Goal: Transaction & Acquisition: Purchase product/service

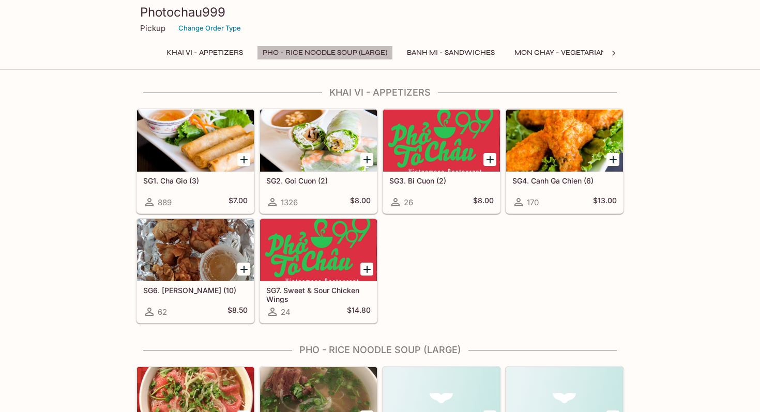
click at [350, 53] on button "Pho - Rice Noodle Soup (Large)" at bounding box center [325, 53] width 136 height 14
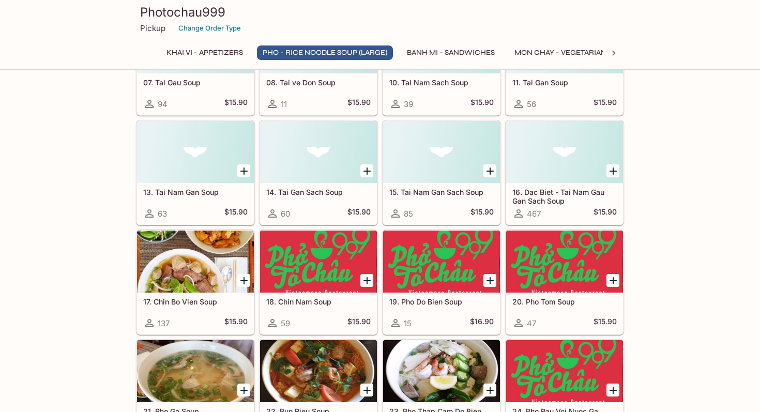
scroll to position [586, 0]
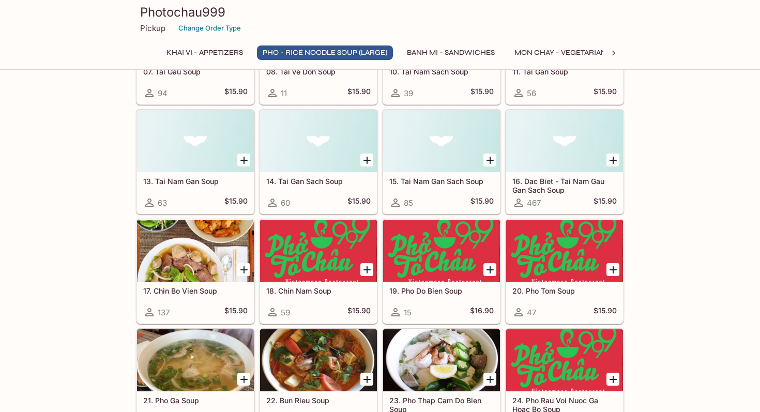
click at [571, 43] on div "Photochau999 Pickup Change Order Type Khai Vi - Appetizers Pho - Rice Noodle So…" at bounding box center [380, 33] width 497 height 66
click at [585, 48] on button "Mon Chay - Vegetarian Entrees" at bounding box center [578, 53] width 138 height 14
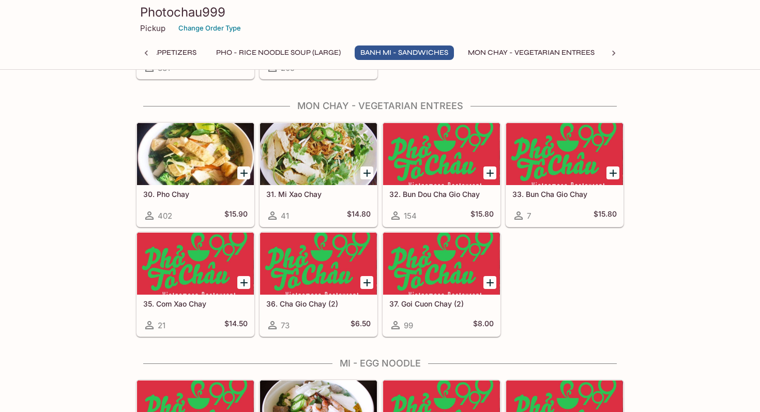
scroll to position [1430, 0]
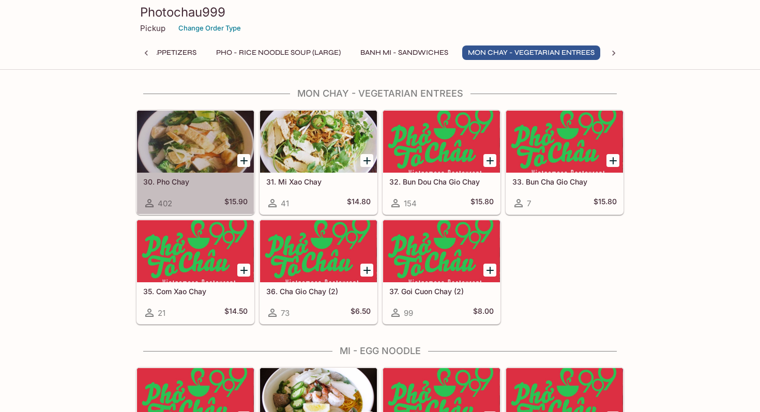
click at [194, 143] on div at bounding box center [195, 142] width 117 height 62
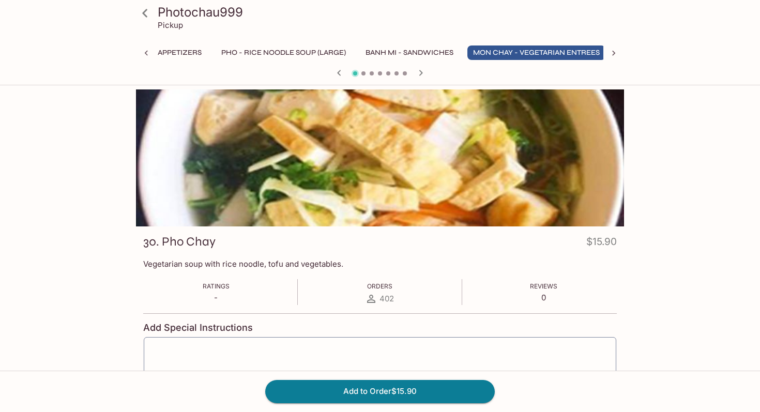
scroll to position [0, 47]
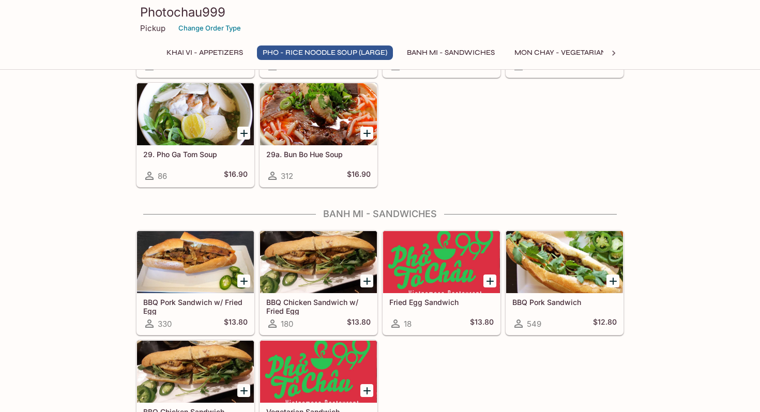
scroll to position [1106, 0]
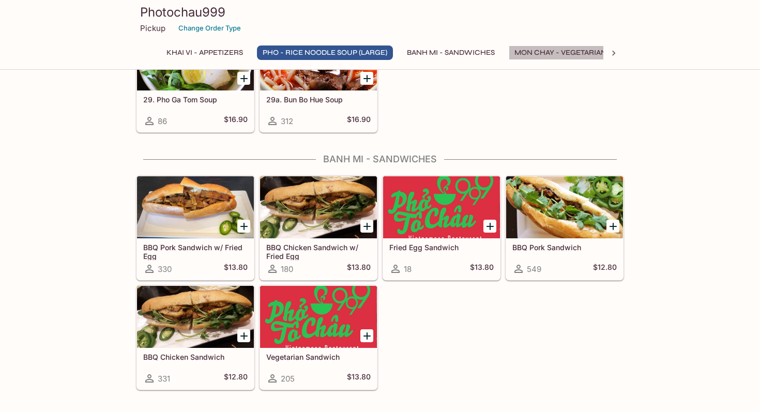
click at [567, 54] on button "Mon Chay - Vegetarian Entrees" at bounding box center [578, 53] width 138 height 14
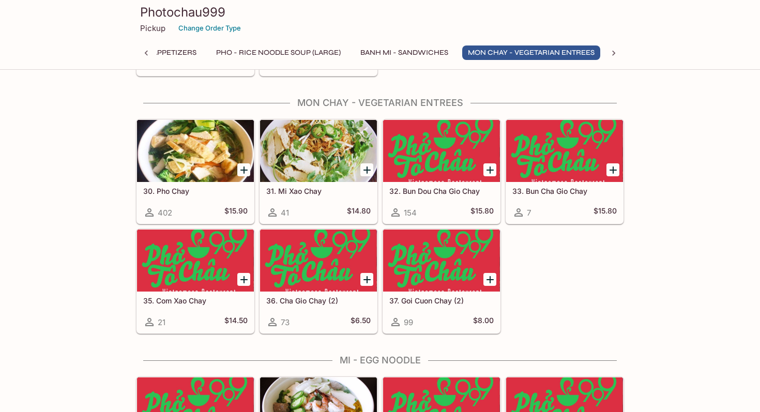
scroll to position [1430, 0]
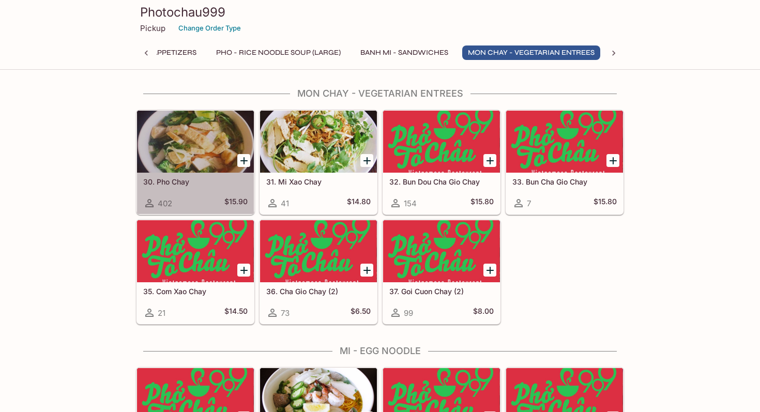
click at [192, 149] on div at bounding box center [195, 142] width 117 height 62
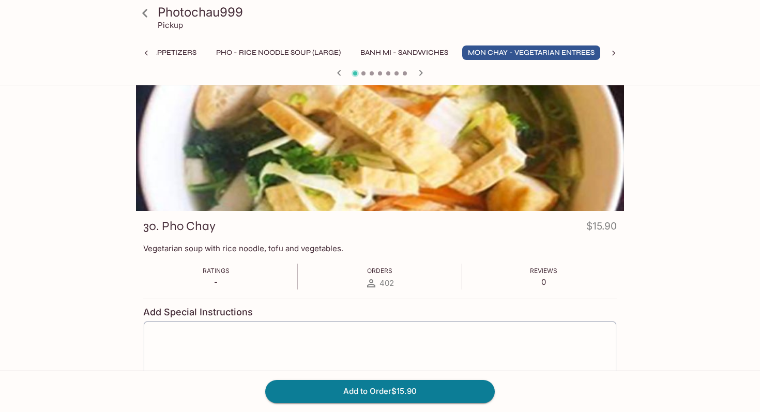
scroll to position [18, 0]
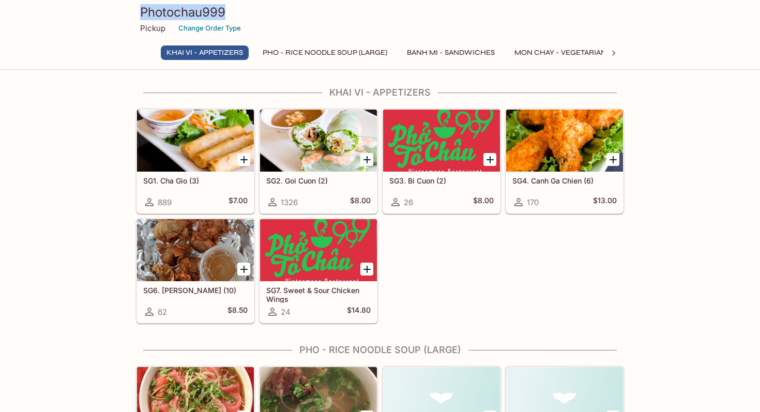
drag, startPoint x: 228, startPoint y: 13, endPoint x: 137, endPoint y: 11, distance: 91.1
click at [137, 11] on div "Photochau999 Pickup Change Order Type" at bounding box center [380, 20] width 497 height 41
